Goal: Transaction & Acquisition: Download file/media

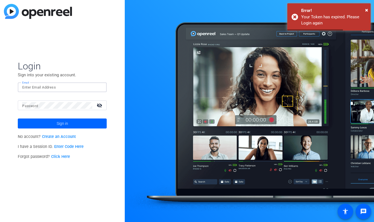
click at [65, 86] on input "Email" at bounding box center [62, 87] width 80 height 7
type input "emassa36@massmutual.com"
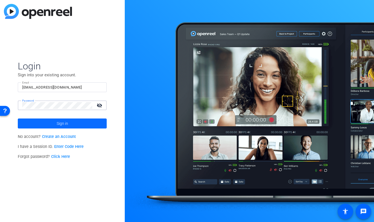
click at [72, 125] on span at bounding box center [62, 123] width 89 height 13
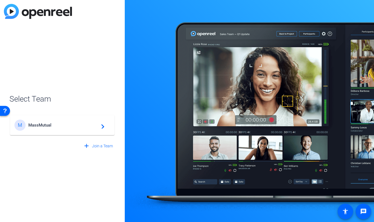
click at [70, 125] on span "MassMutual" at bounding box center [63, 125] width 70 height 5
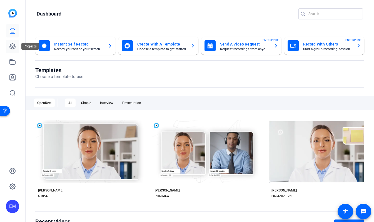
click at [13, 45] on icon at bounding box center [12, 46] width 7 height 7
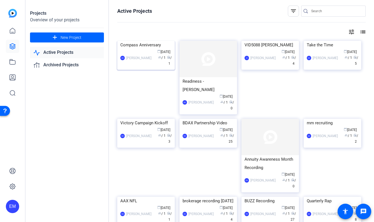
click at [123, 41] on img at bounding box center [146, 41] width 58 height 0
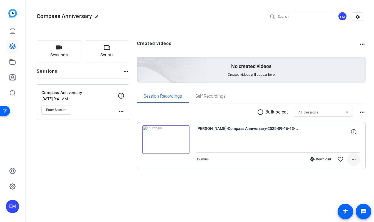
click at [351, 158] on mat-icon "more_horiz" at bounding box center [354, 159] width 7 height 7
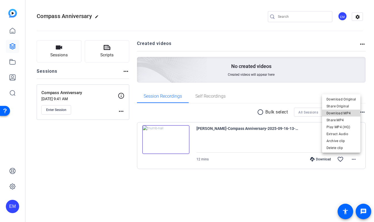
click at [345, 115] on span "Download MP4" at bounding box center [341, 113] width 29 height 7
